Goal: Task Accomplishment & Management: Use online tool/utility

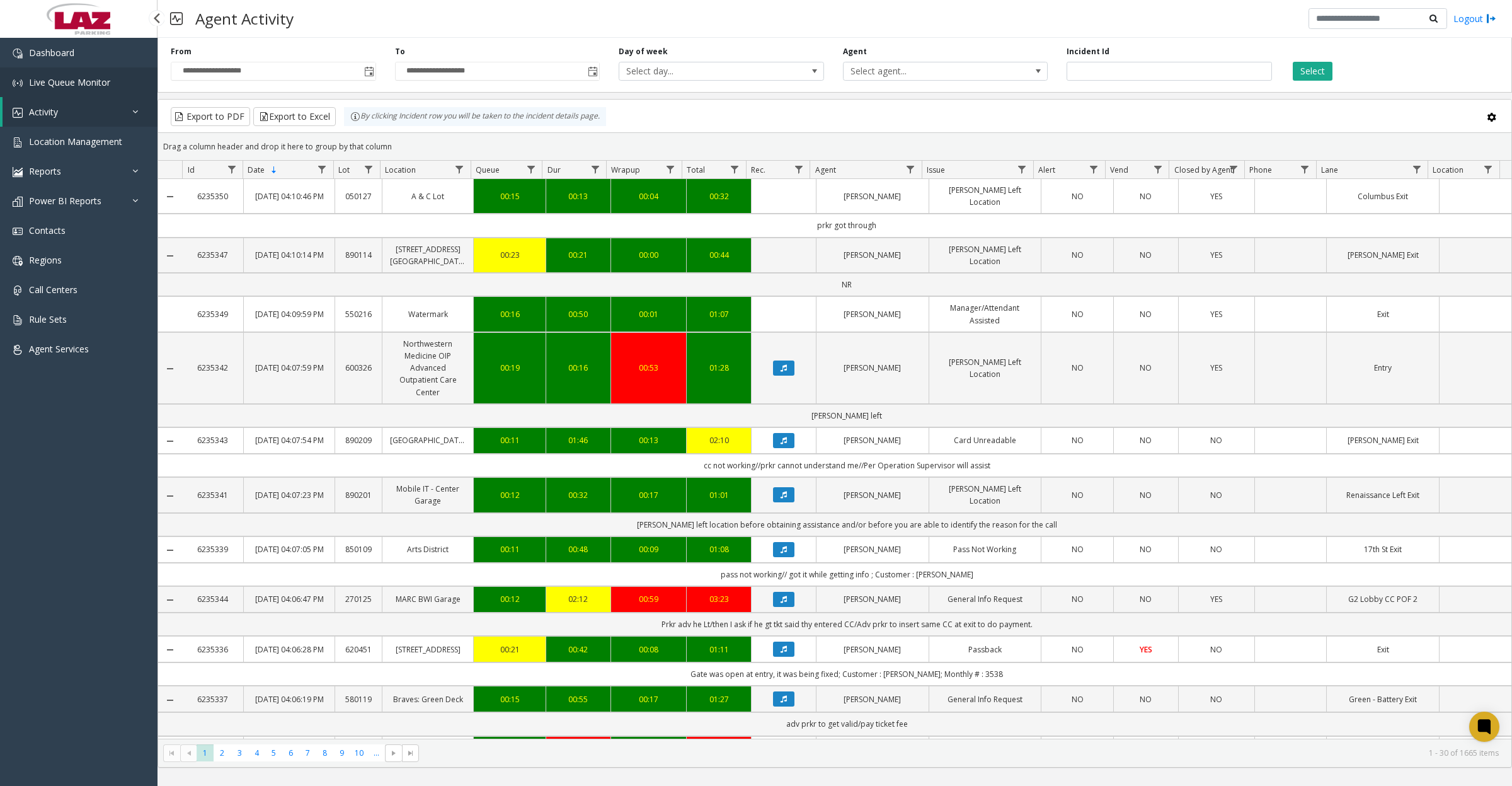
click at [83, 82] on span "Live Queue Monitor" at bounding box center [69, 83] width 81 height 12
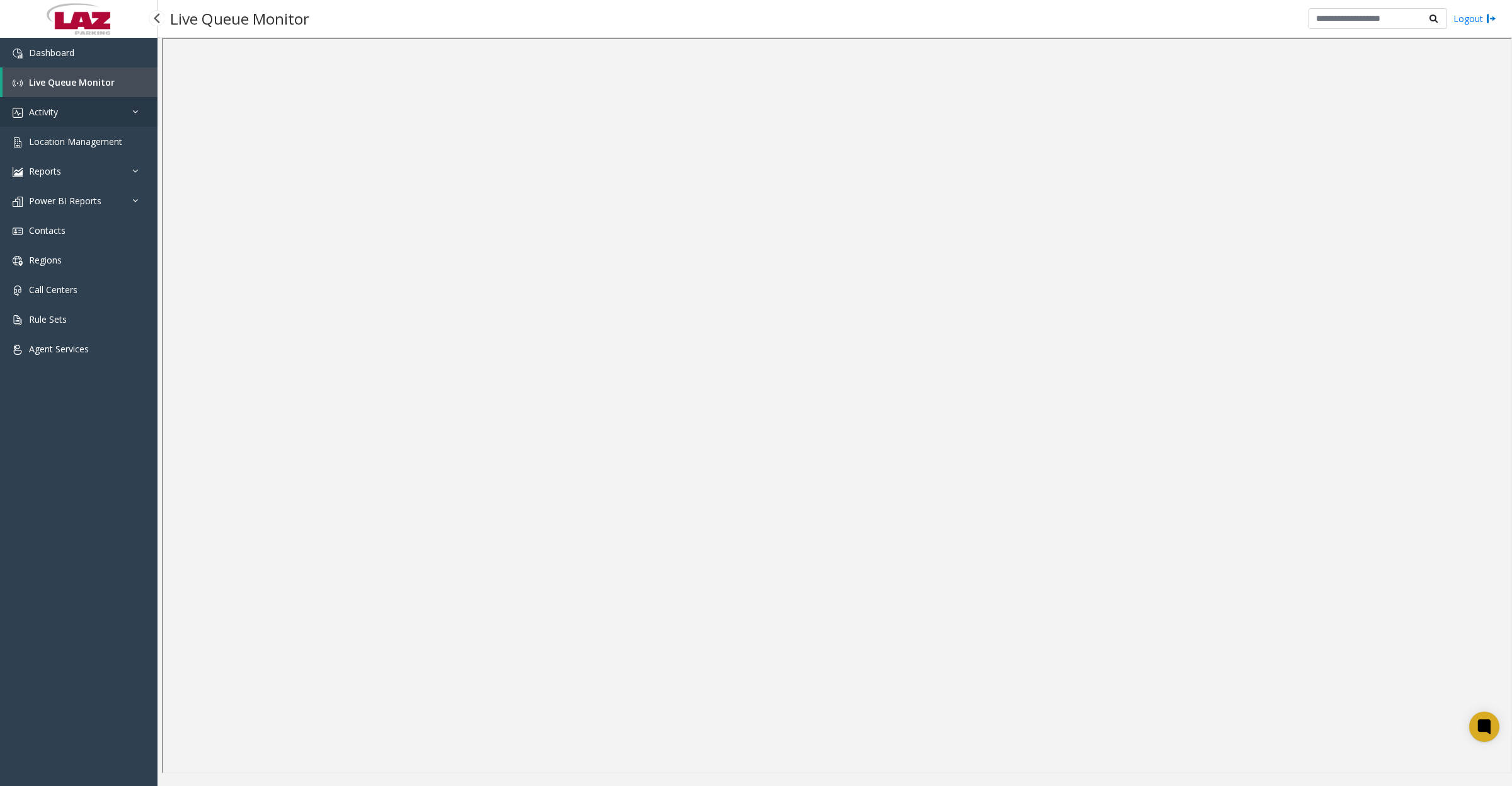
click at [51, 117] on span "Activity" at bounding box center [43, 112] width 29 height 12
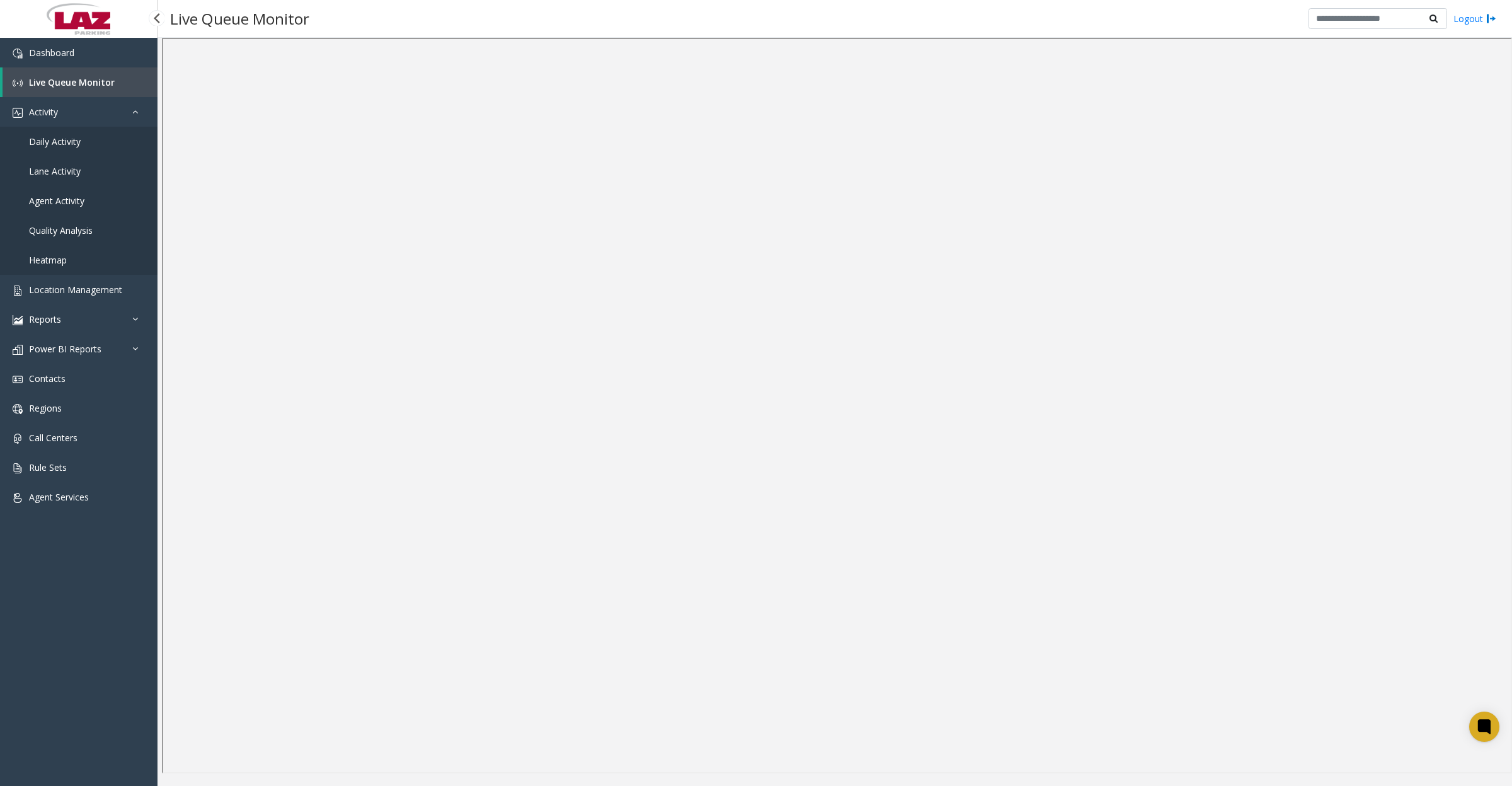
click at [61, 137] on span "Daily Activity" at bounding box center [55, 142] width 52 height 12
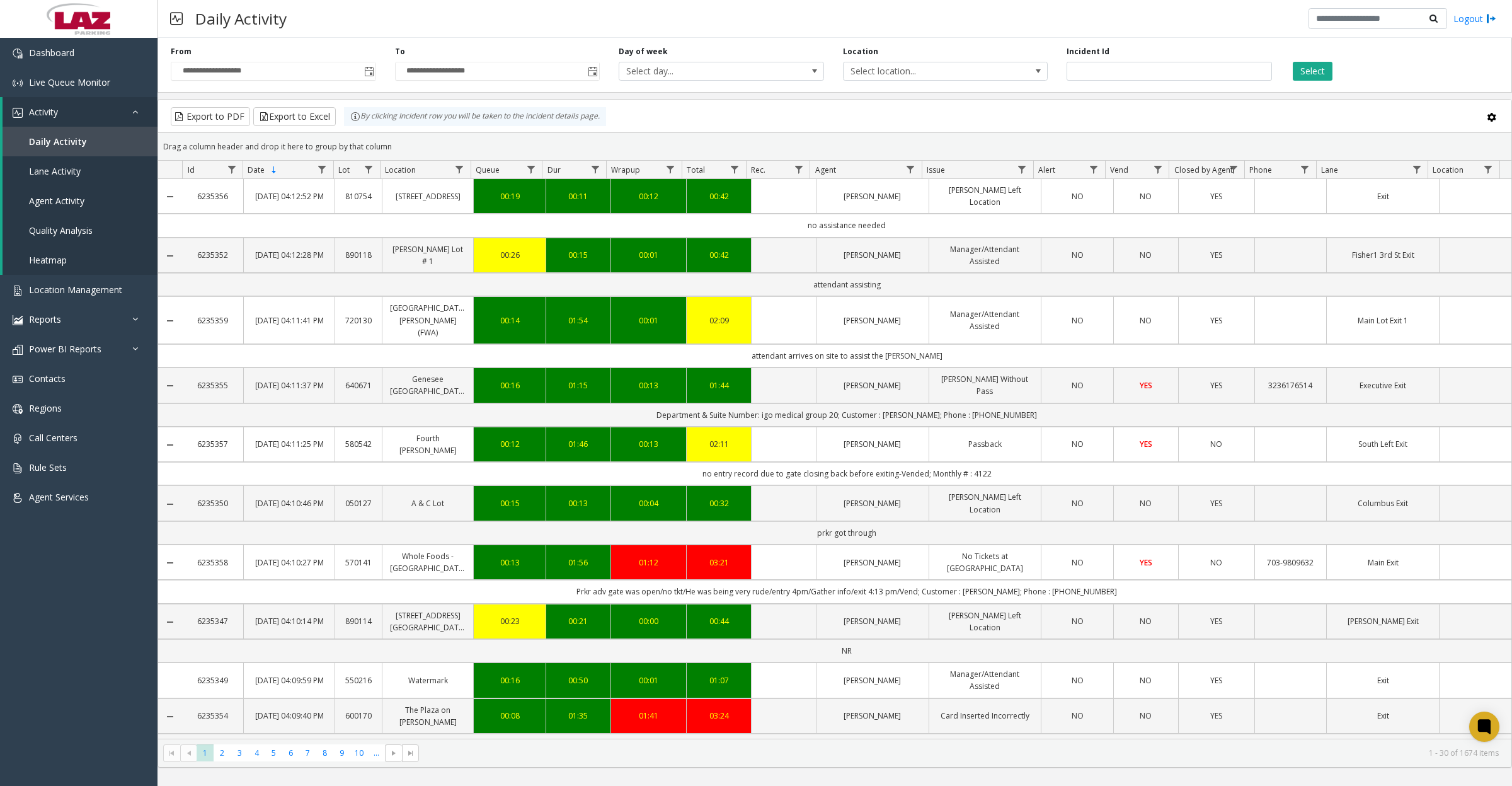
click at [364, 73] on span "Toggle popup" at bounding box center [369, 71] width 10 height 10
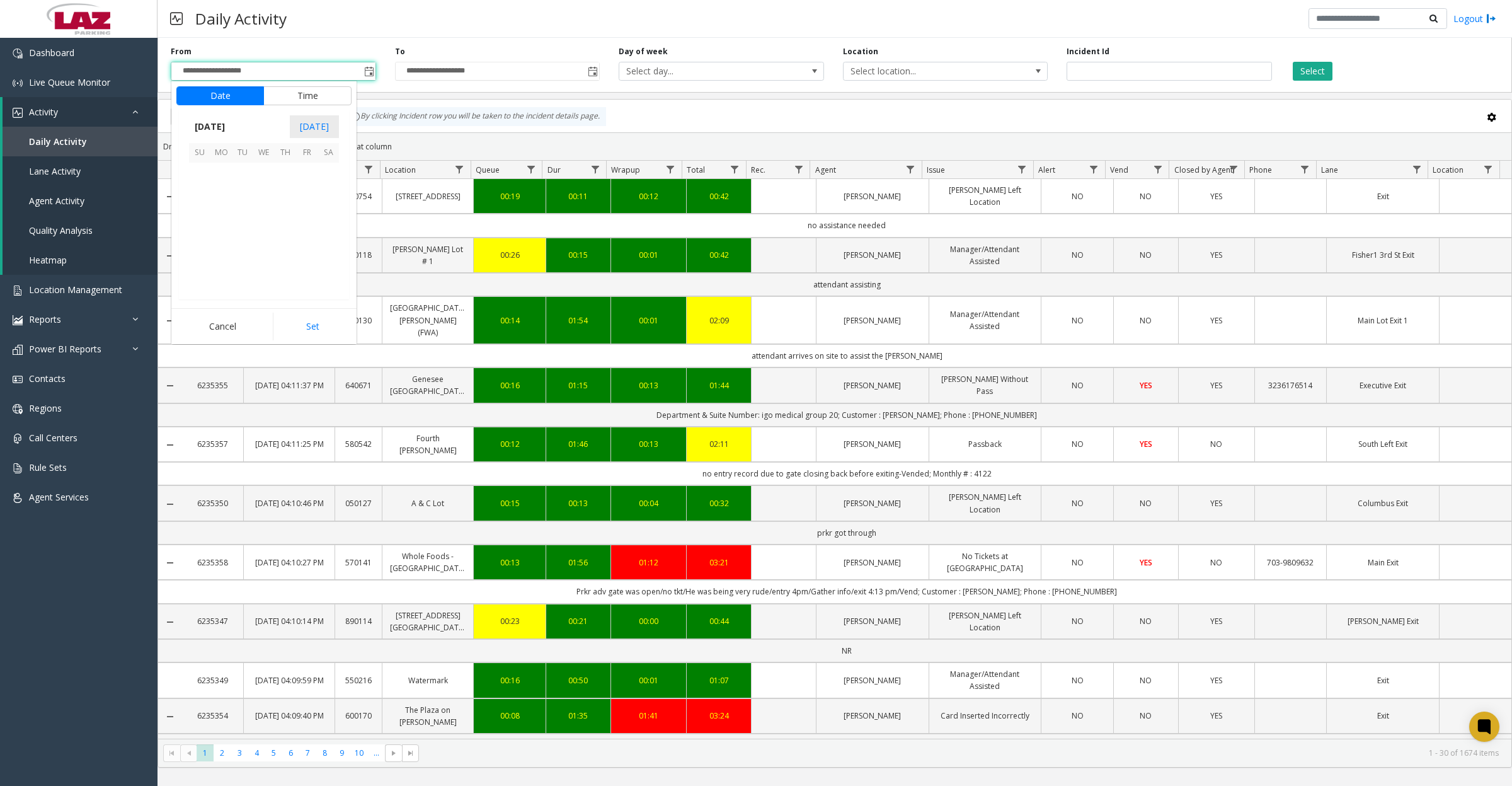
scroll to position [226319, 0]
click at [302, 89] on button "Time" at bounding box center [308, 96] width 88 height 19
click at [205, 271] on span "8" at bounding box center [207, 275] width 5 height 12
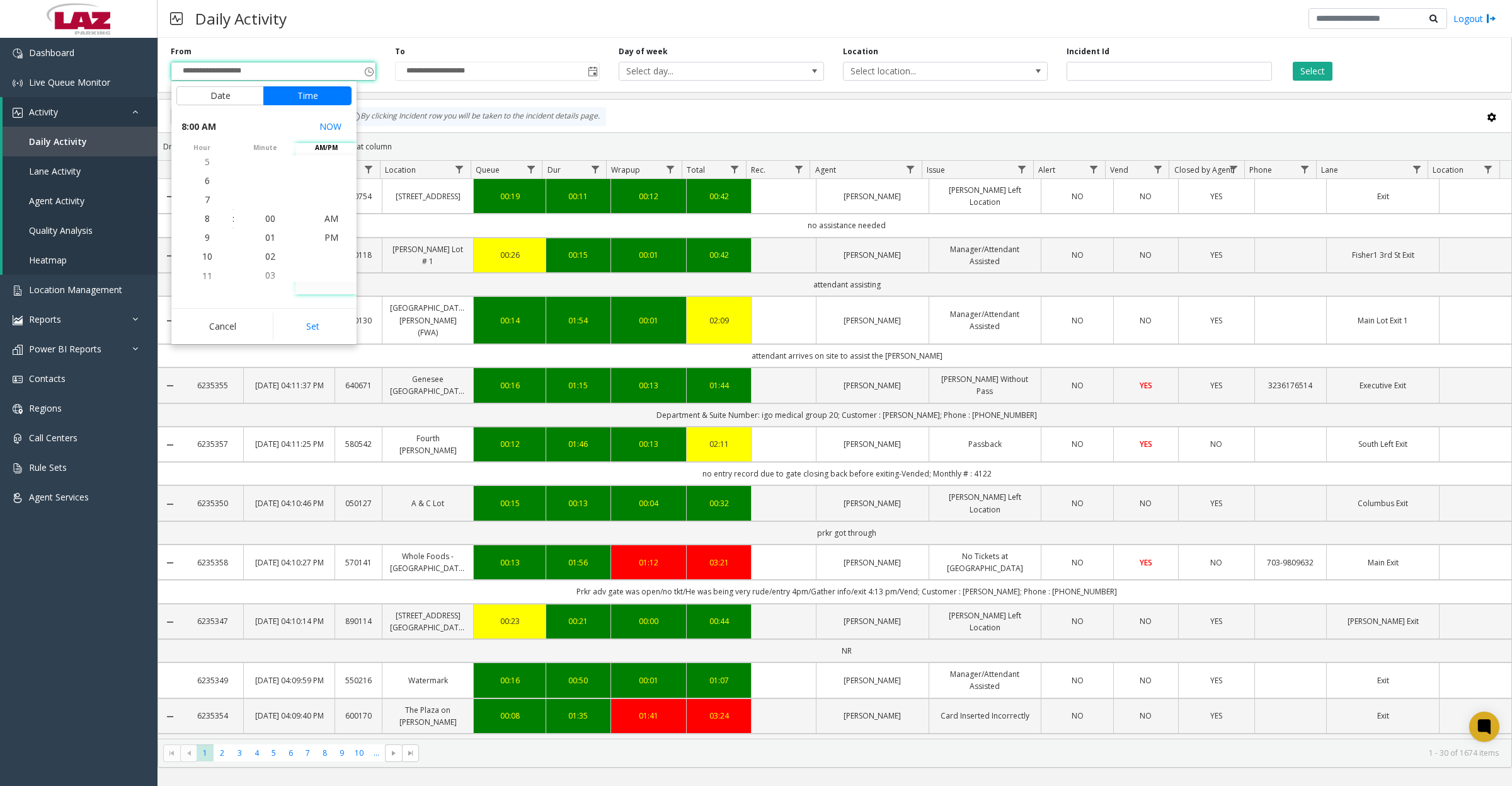
click at [307, 324] on button "Set" at bounding box center [312, 327] width 80 height 28
type input "**********"
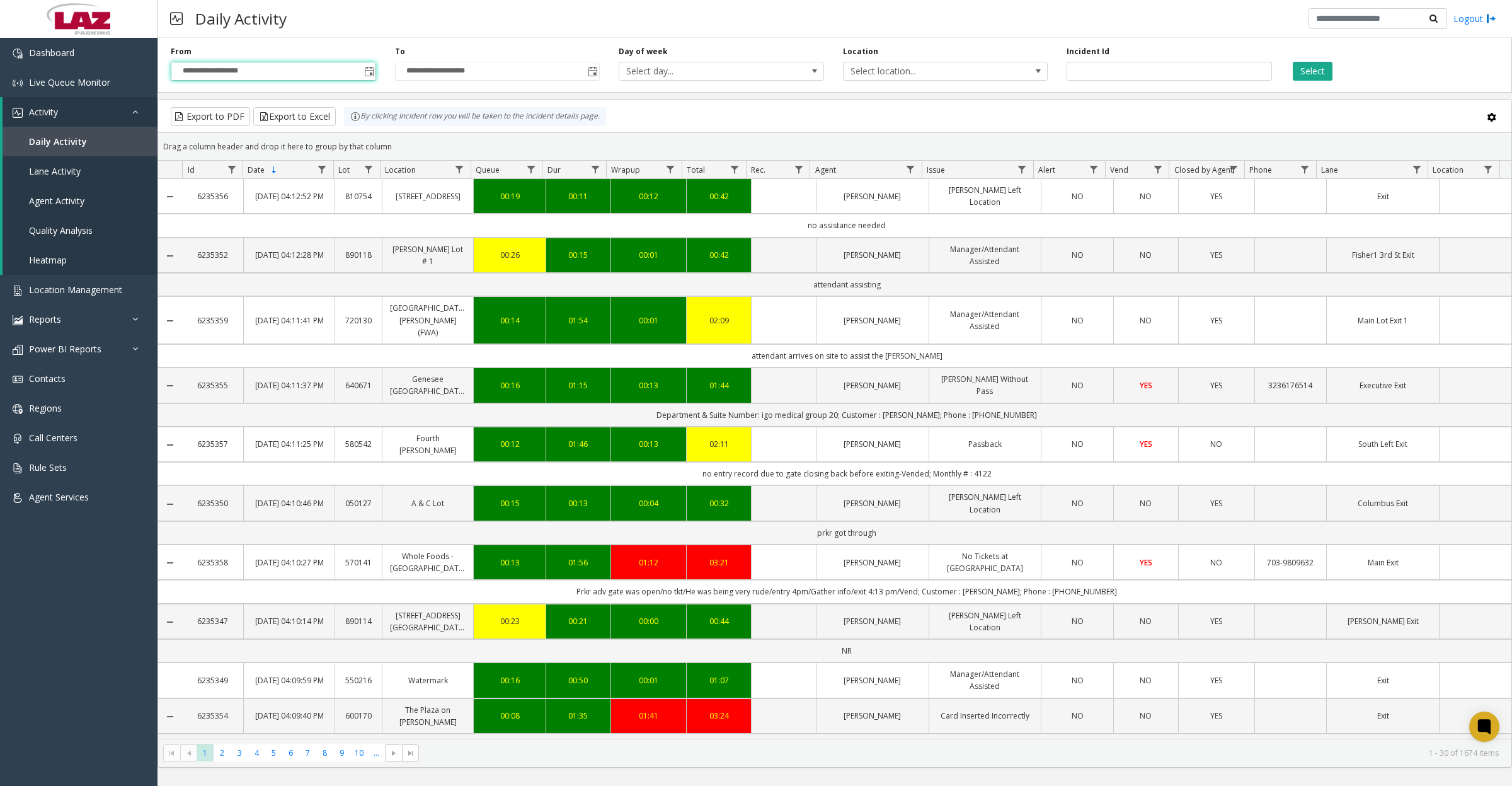
click at [970, 74] on span "Select location..." at bounding box center [925, 70] width 163 height 17
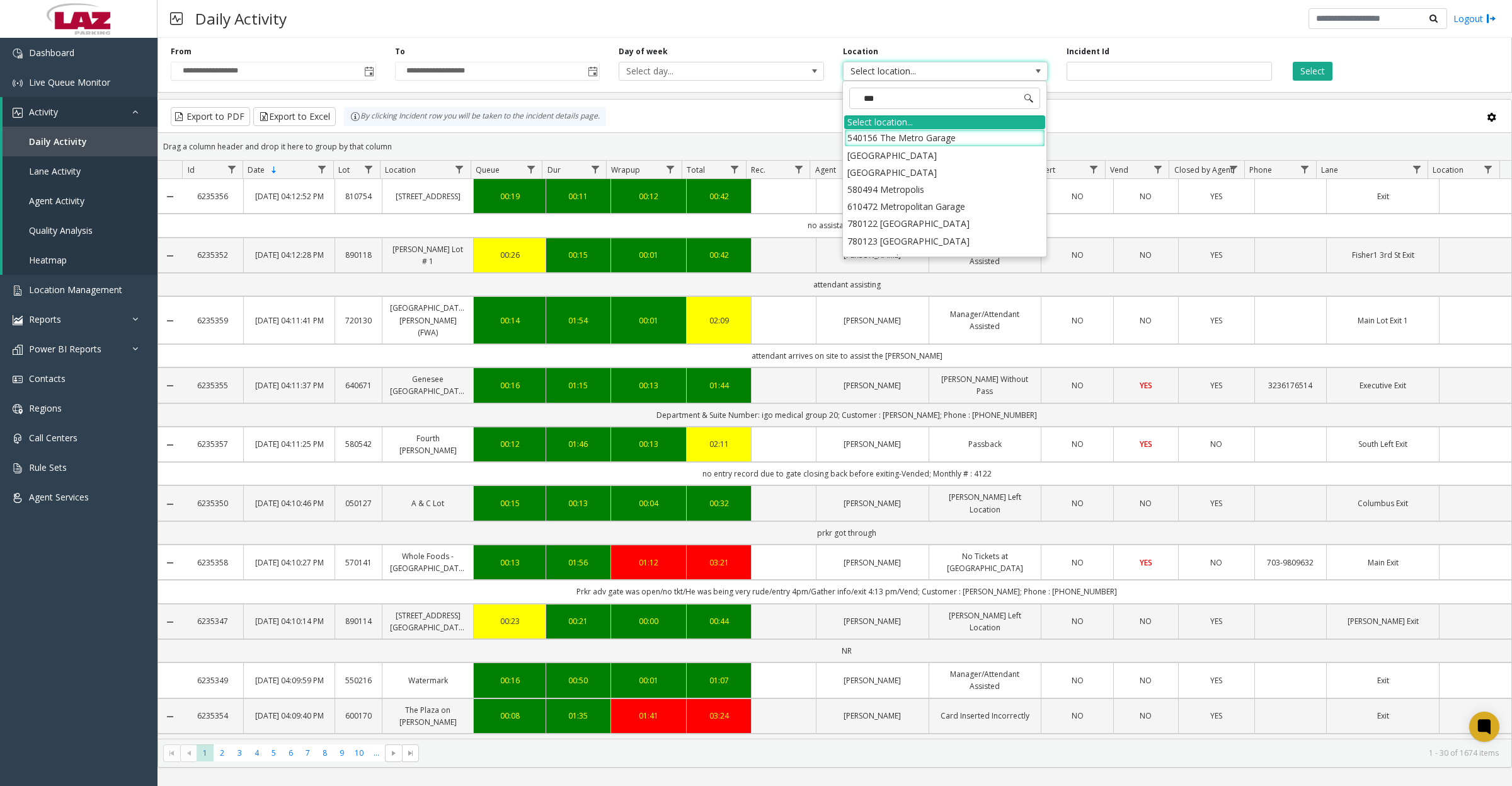
type input "****"
click at [856, 146] on li "100240 Chicago Meters" at bounding box center [945, 138] width 201 height 17
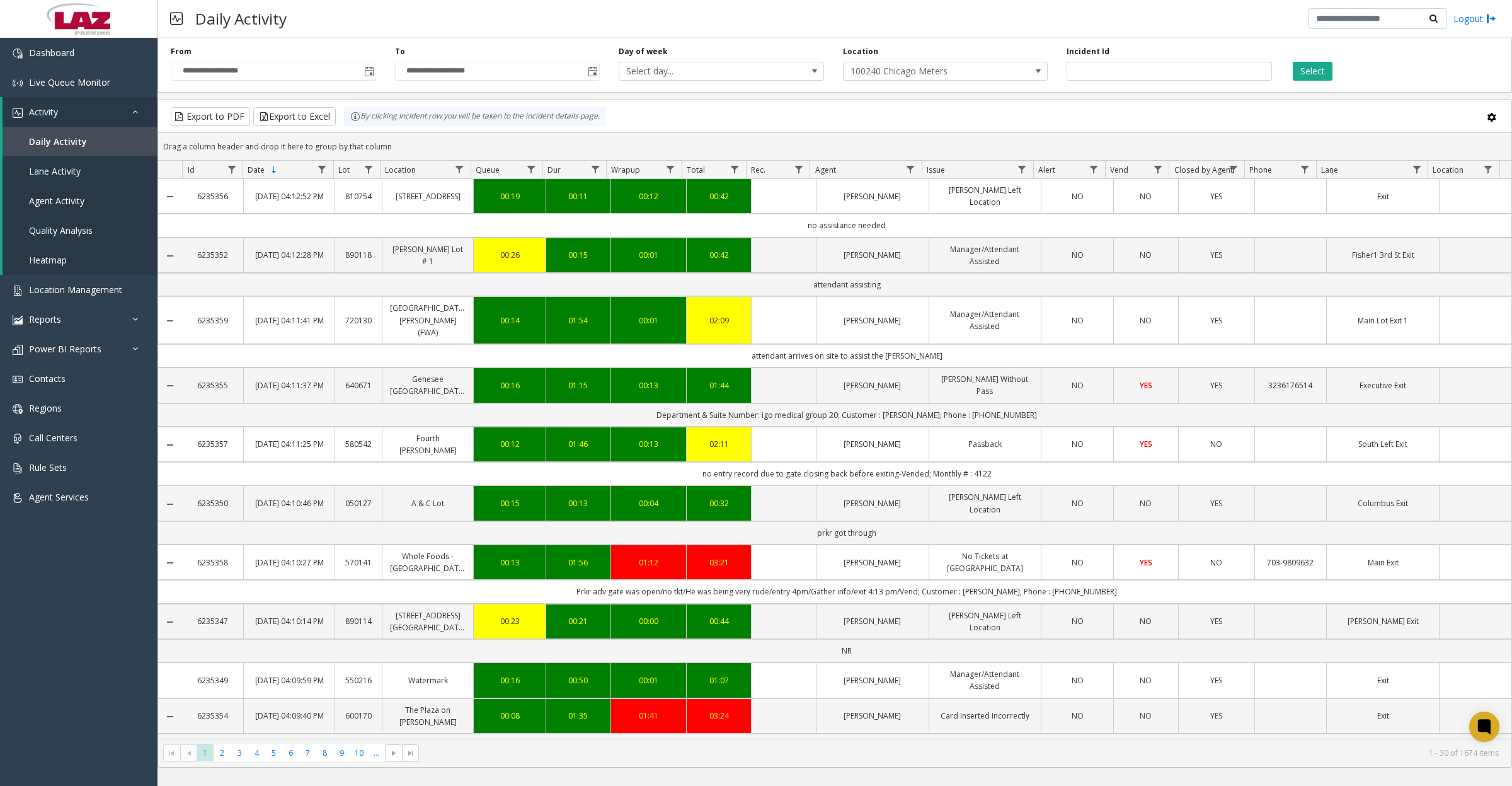
click at [1324, 73] on button "Select" at bounding box center [1313, 71] width 39 height 19
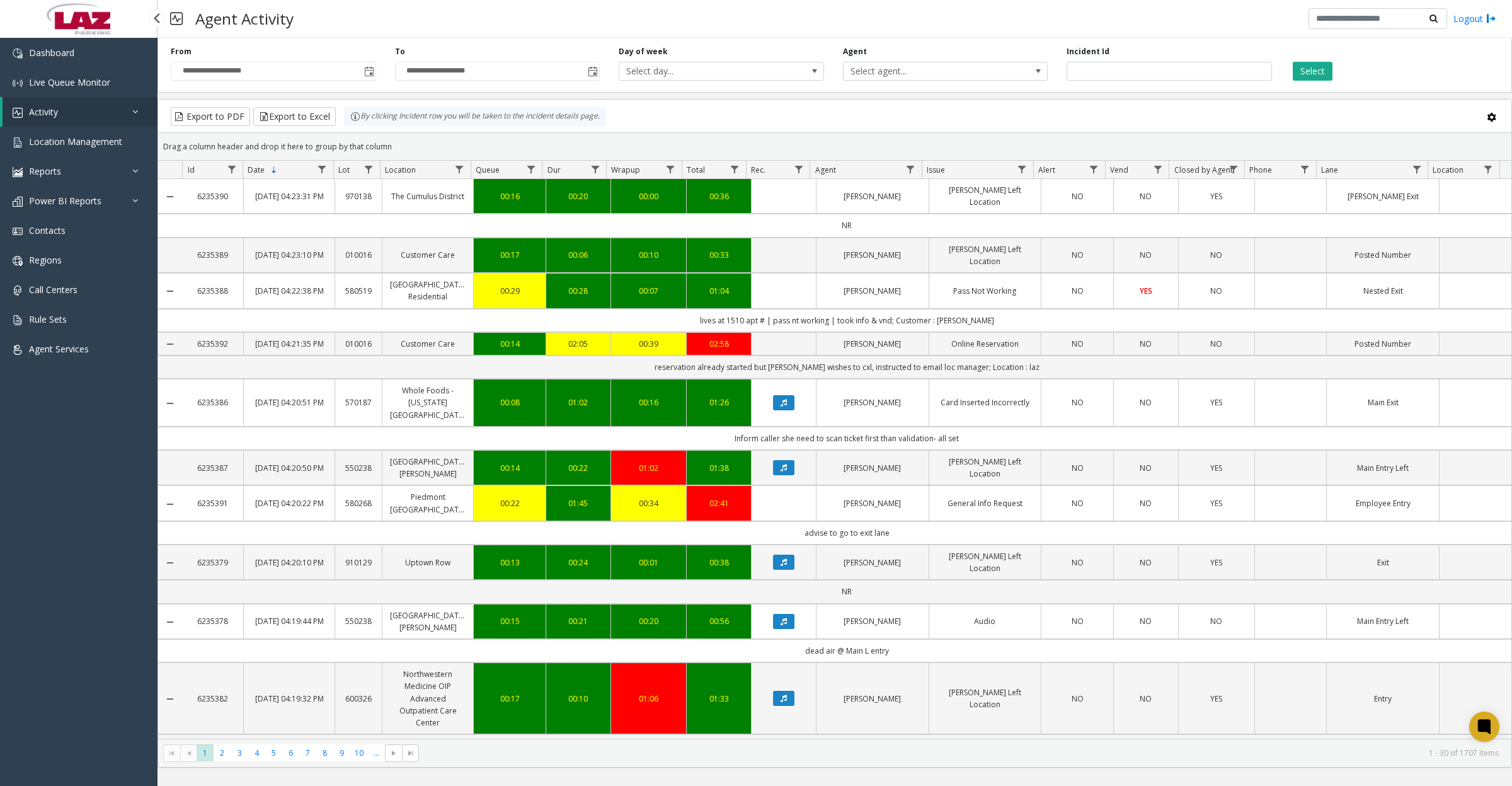
click at [80, 107] on link "Activity" at bounding box center [80, 111] width 155 height 30
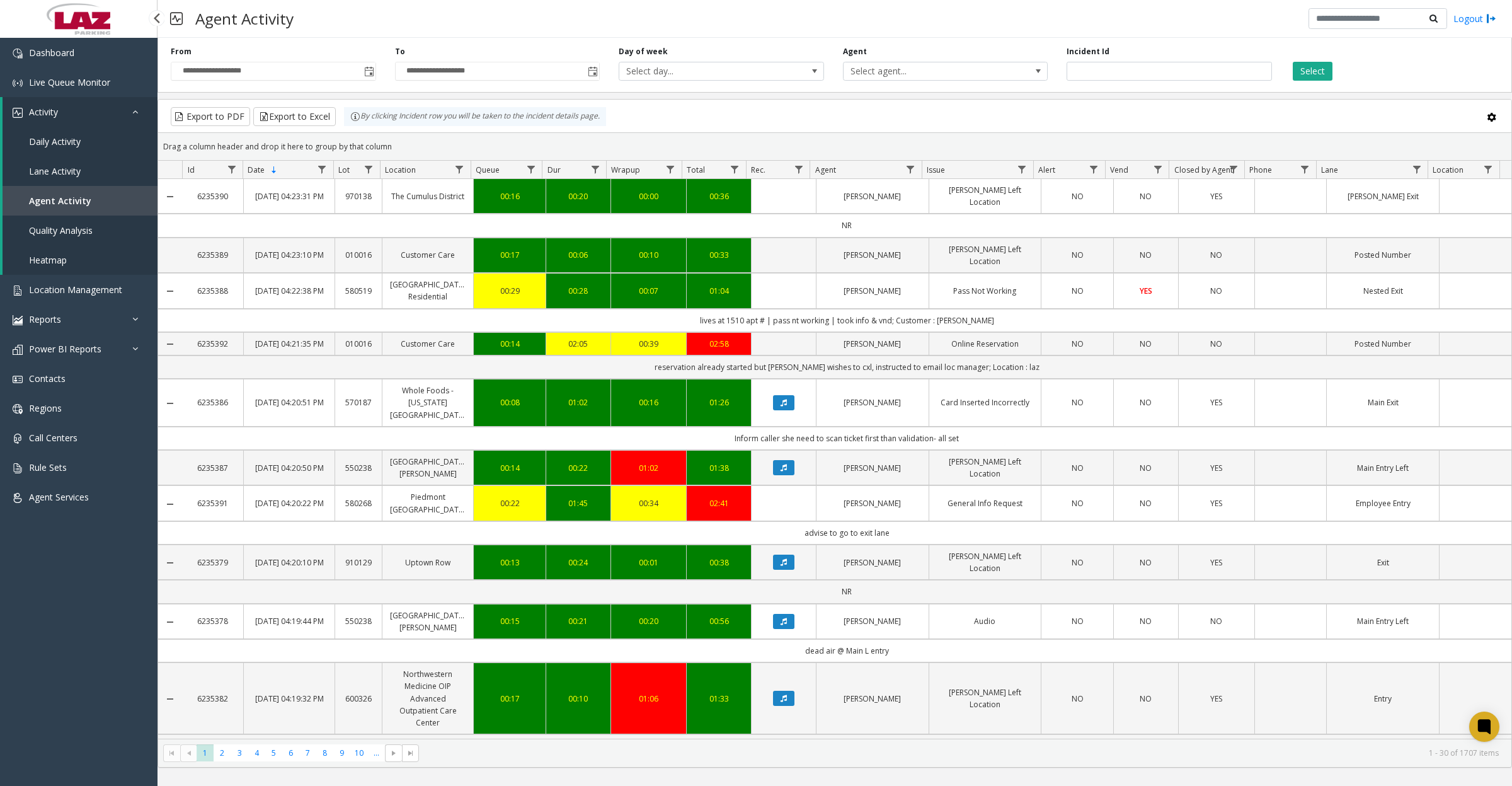
click at [98, 139] on link "Daily Activity" at bounding box center [80, 141] width 155 height 30
click at [376, 70] on div "**********" at bounding box center [273, 64] width 224 height 35
click at [370, 74] on span "Toggle popup" at bounding box center [369, 71] width 10 height 10
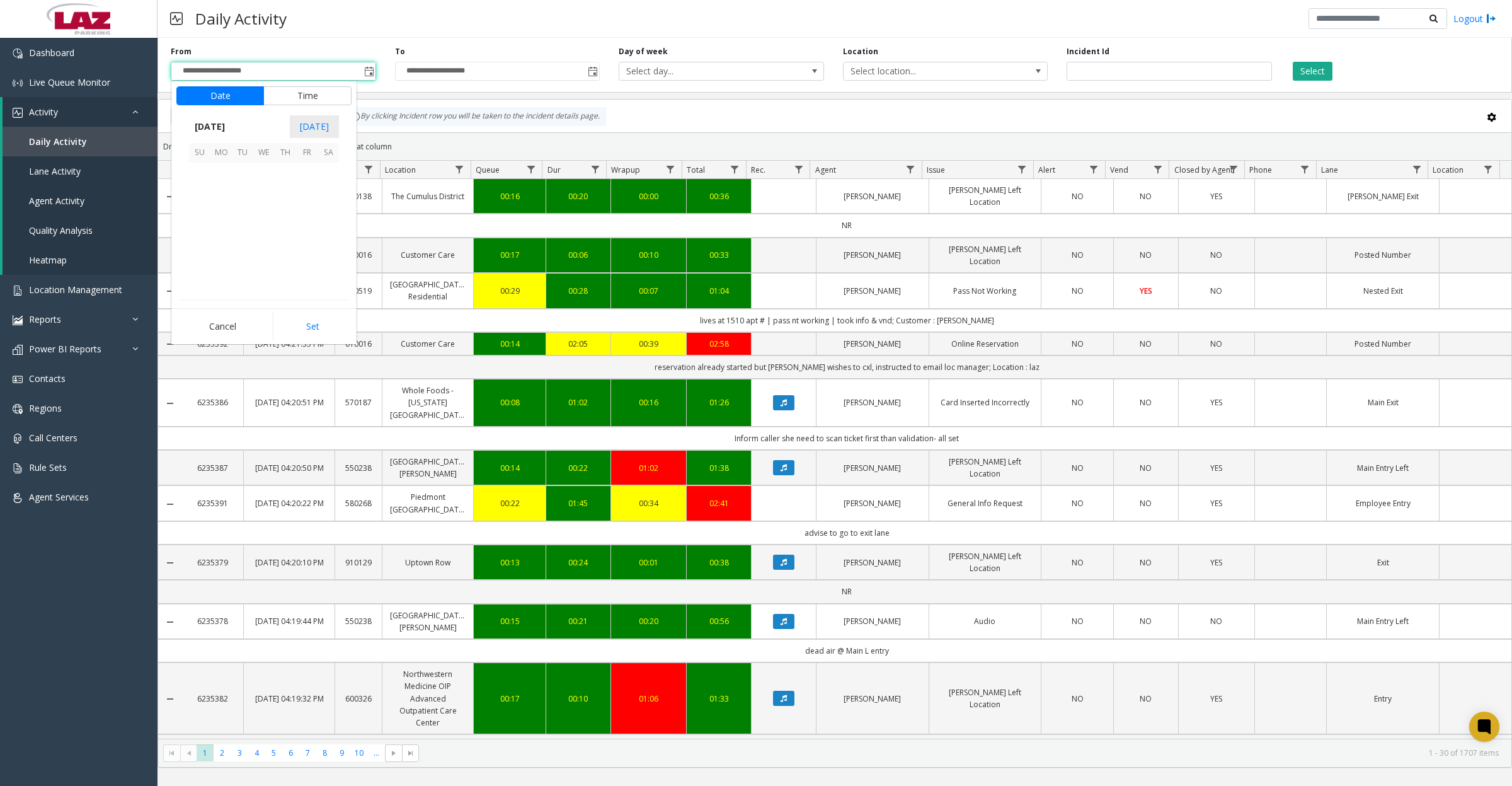
scroll to position [226319, 0]
click at [301, 85] on div "Date Time" at bounding box center [264, 96] width 186 height 29
click at [300, 92] on button "Time" at bounding box center [308, 96] width 88 height 19
click at [205, 275] on li "8" at bounding box center [208, 275] width 44 height 19
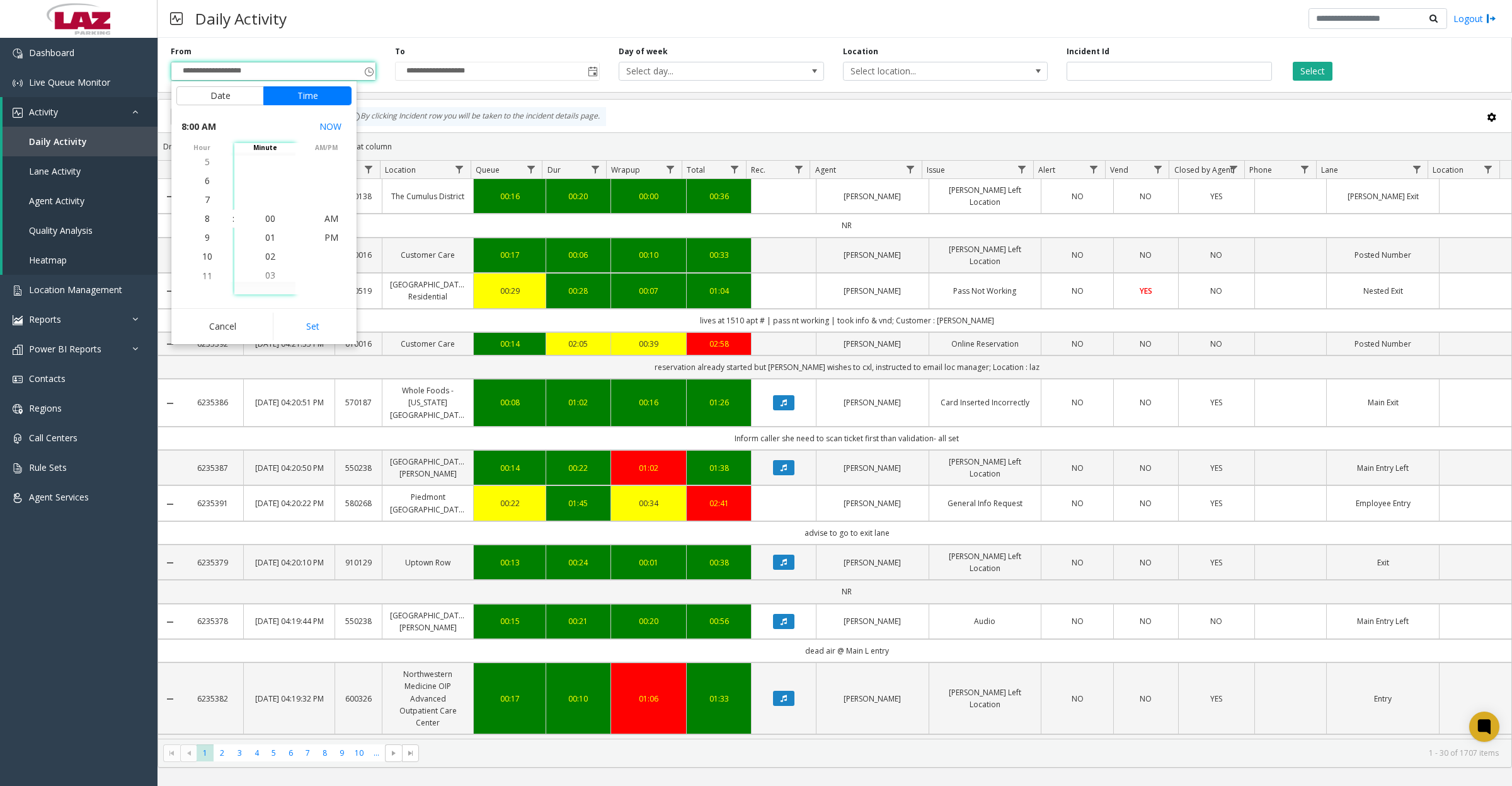
click at [283, 319] on button "Set" at bounding box center [312, 327] width 80 height 28
type input "**********"
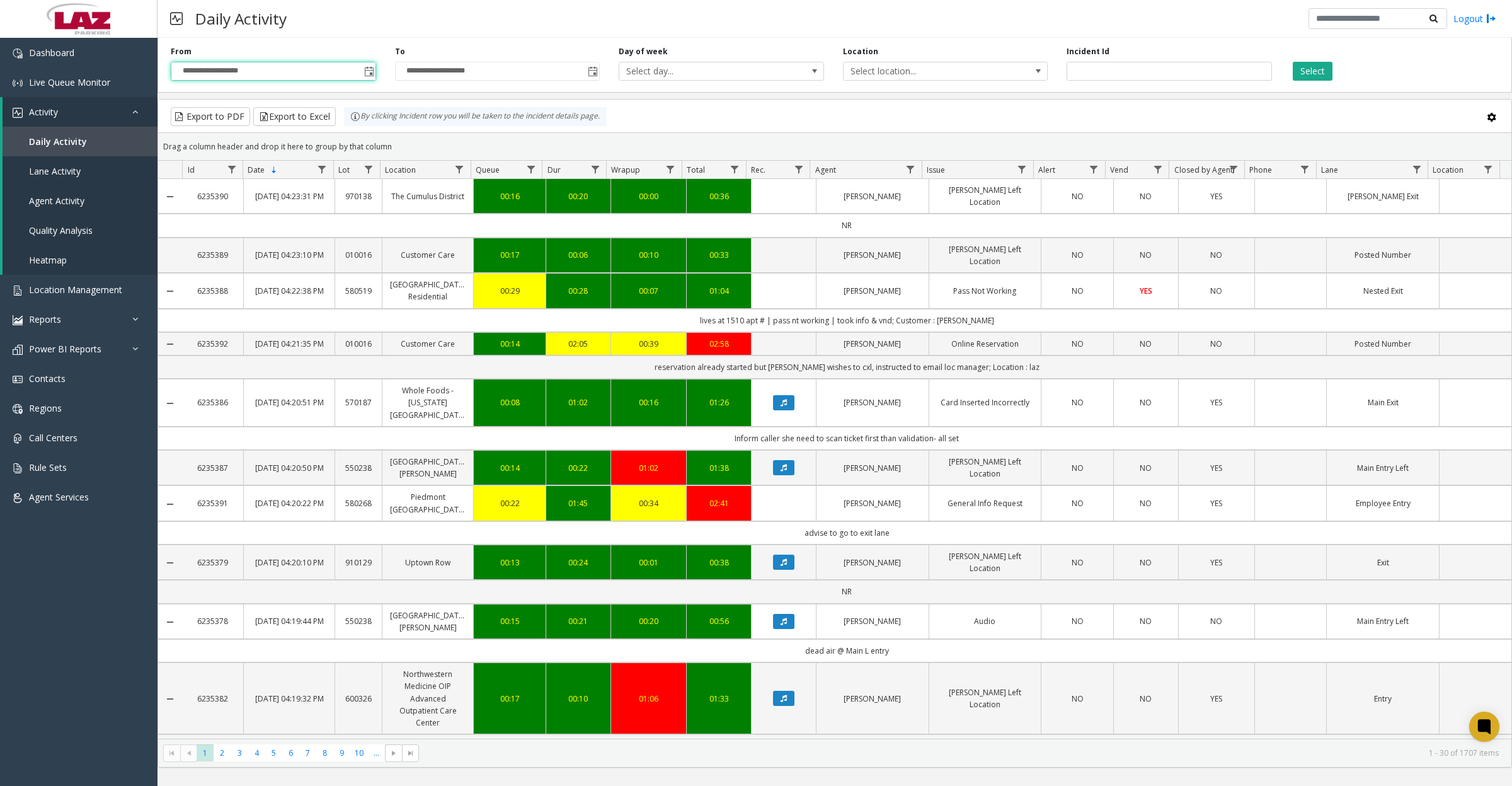
click at [916, 66] on span "Select location..." at bounding box center [925, 70] width 163 height 17
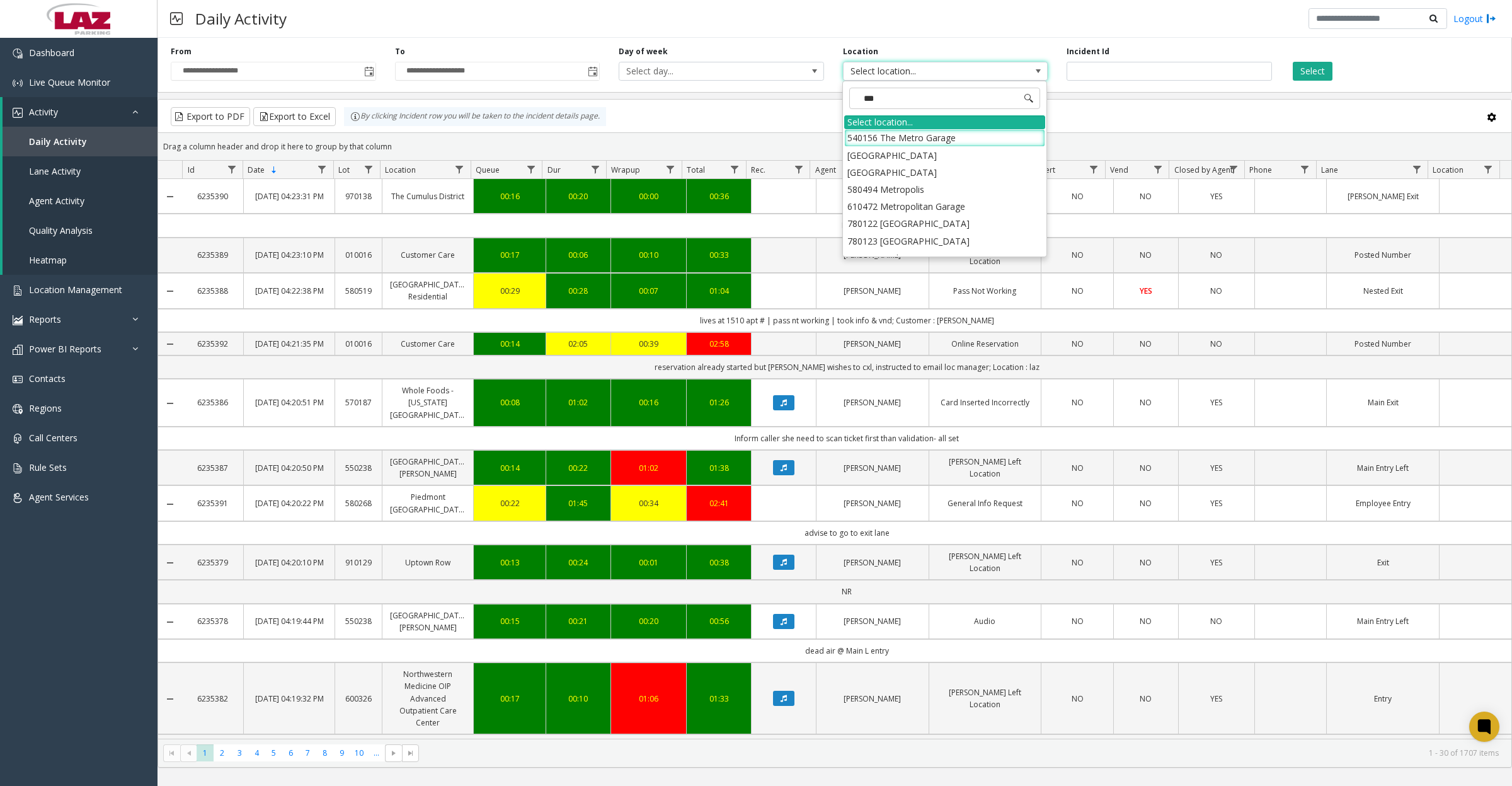
type input "****"
click at [865, 133] on li "100240 Chicago Meters" at bounding box center [945, 138] width 201 height 17
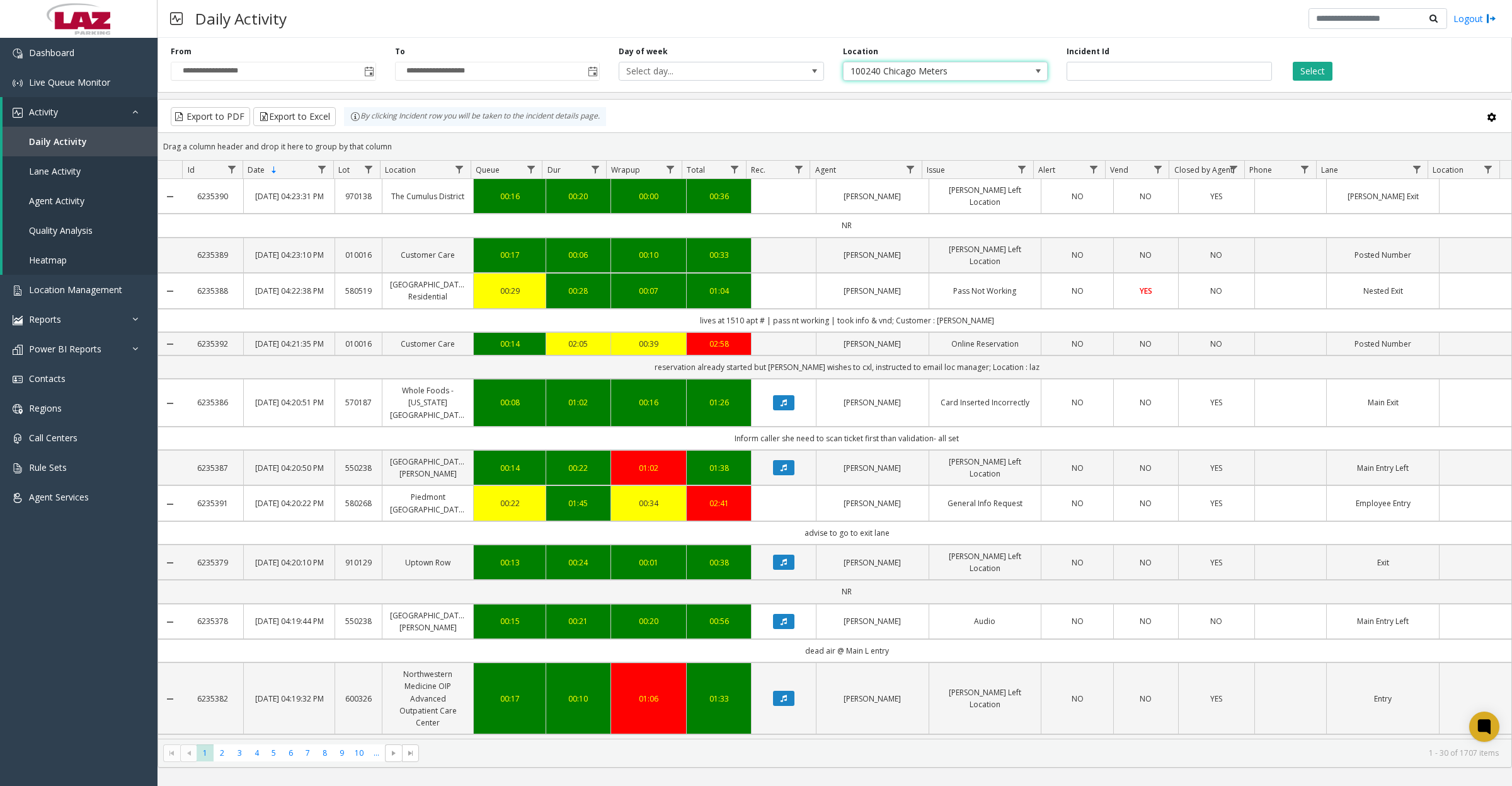
click at [1324, 77] on button "Select" at bounding box center [1313, 71] width 39 height 19
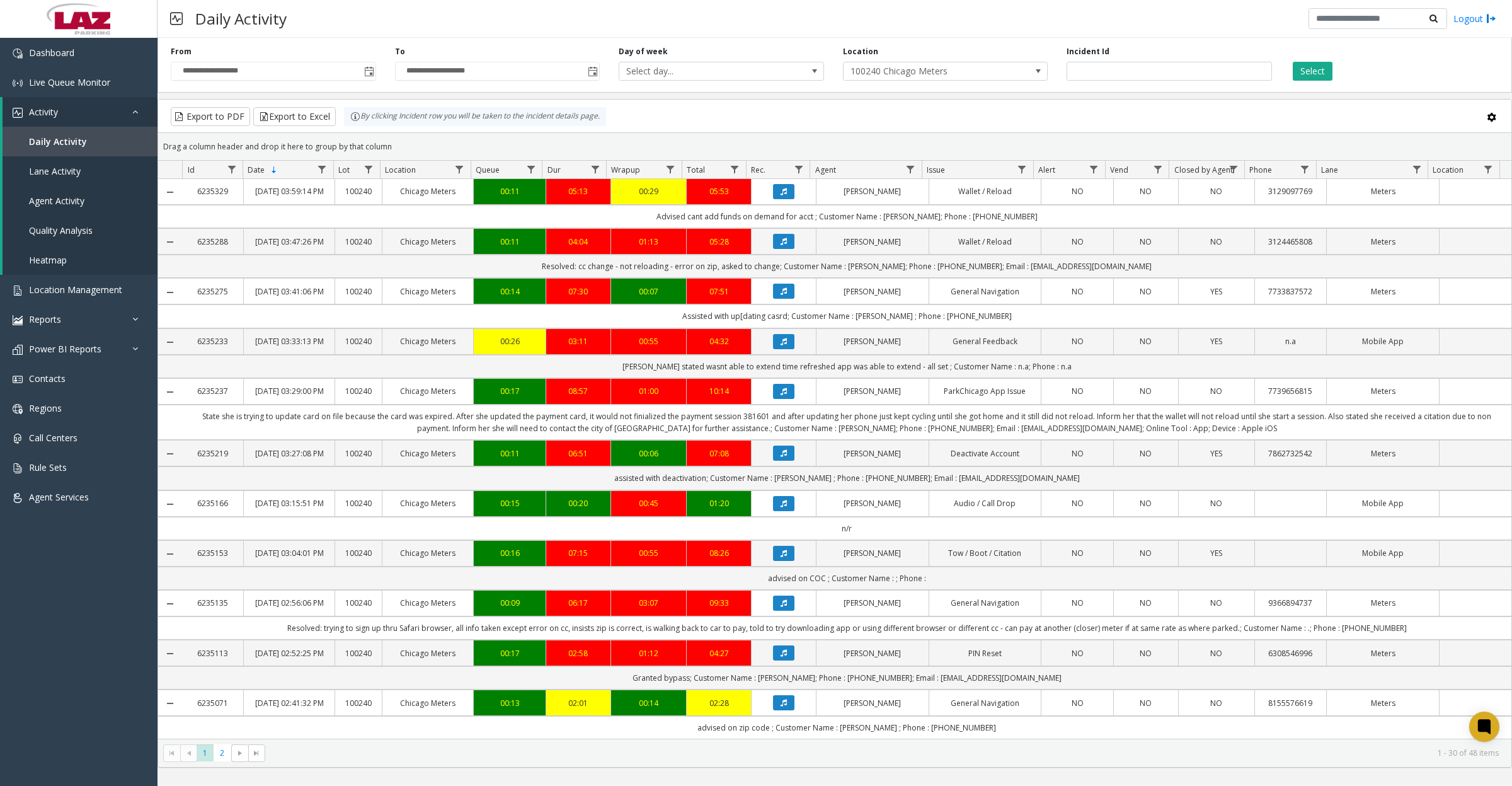
click at [1323, 77] on button "Select" at bounding box center [1313, 71] width 39 height 19
click at [1316, 66] on button "Select" at bounding box center [1313, 71] width 39 height 19
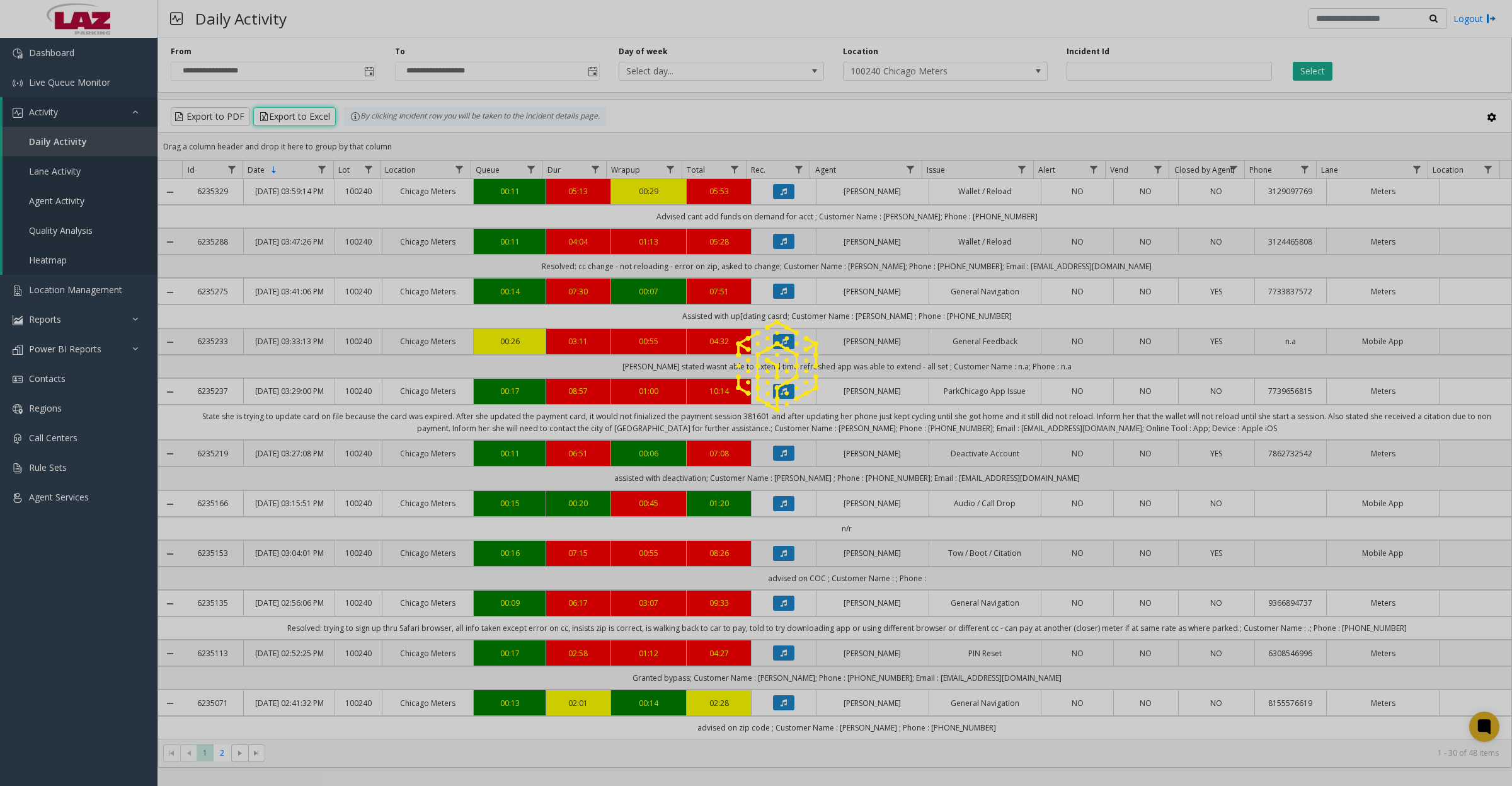
click at [303, 117] on button "Export to Excel" at bounding box center [294, 116] width 83 height 19
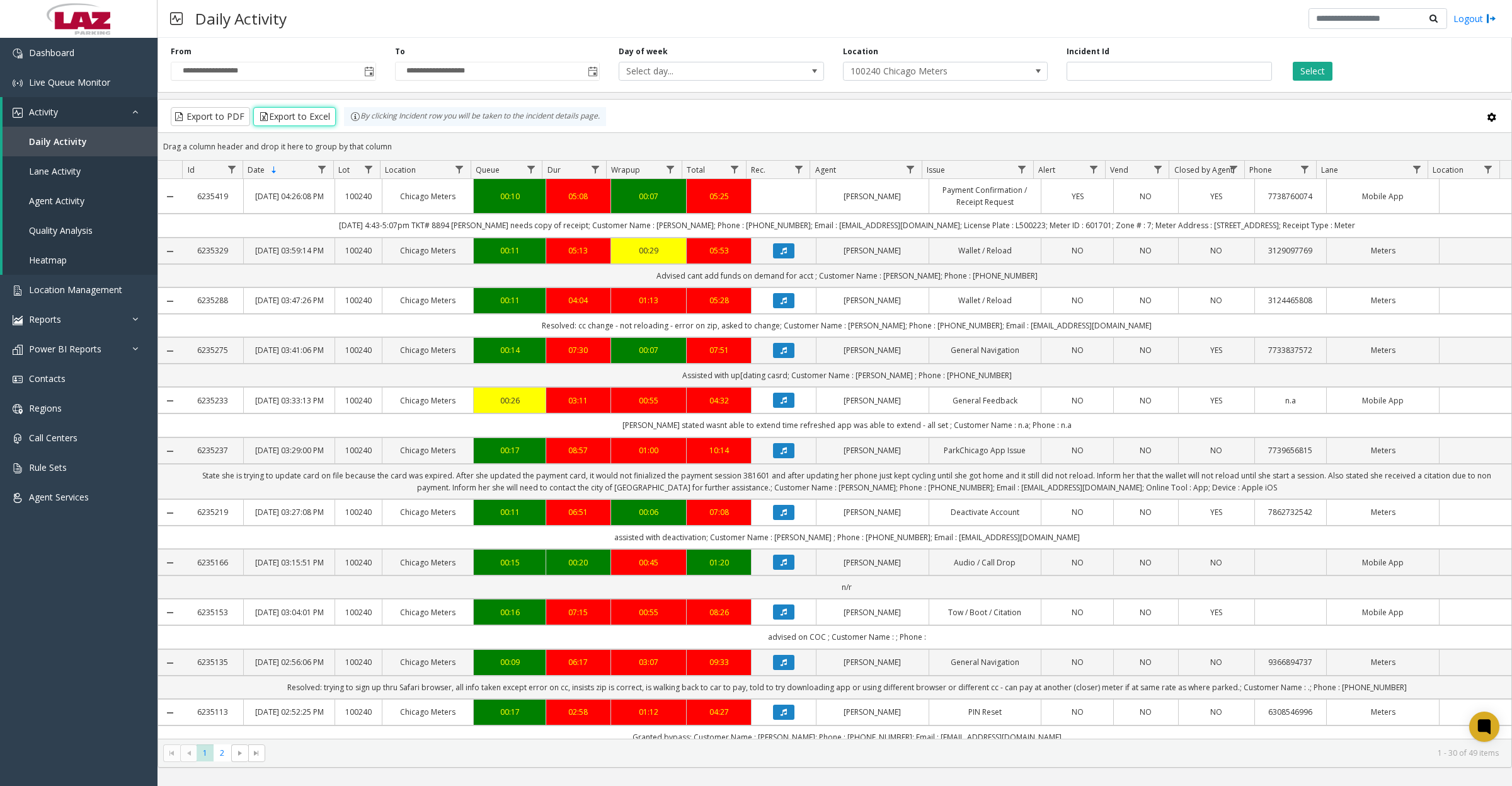
click at [301, 114] on button "Export to Excel" at bounding box center [294, 116] width 83 height 19
